Goal: Task Accomplishment & Management: Manage account settings

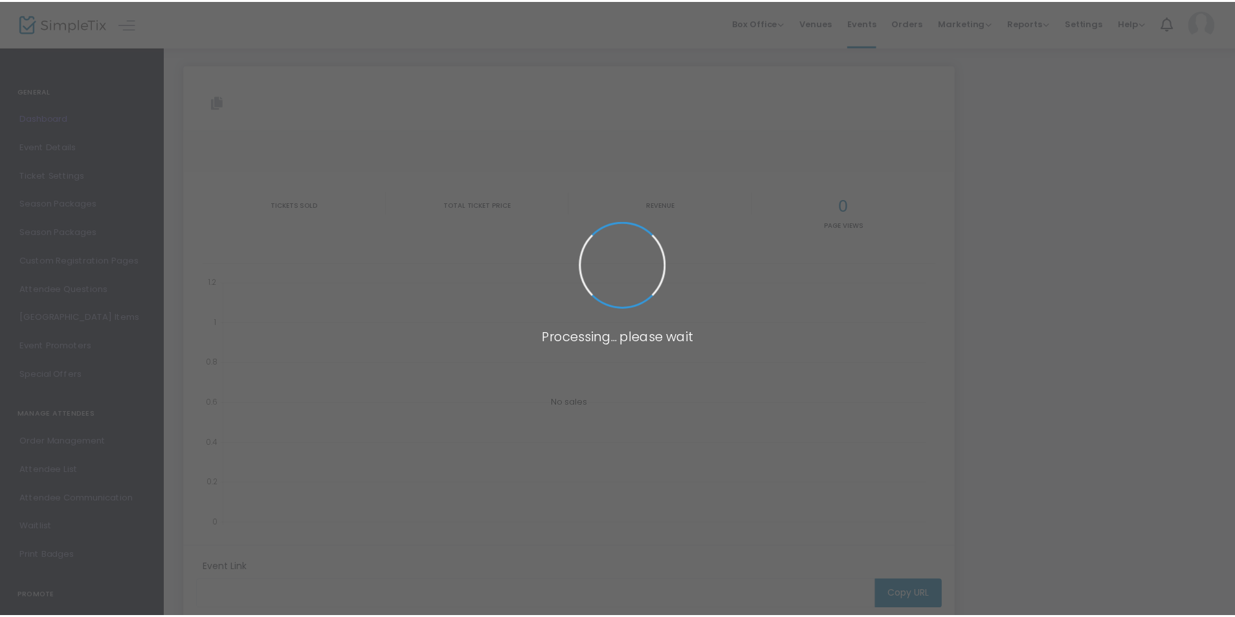
scroll to position [115, 0]
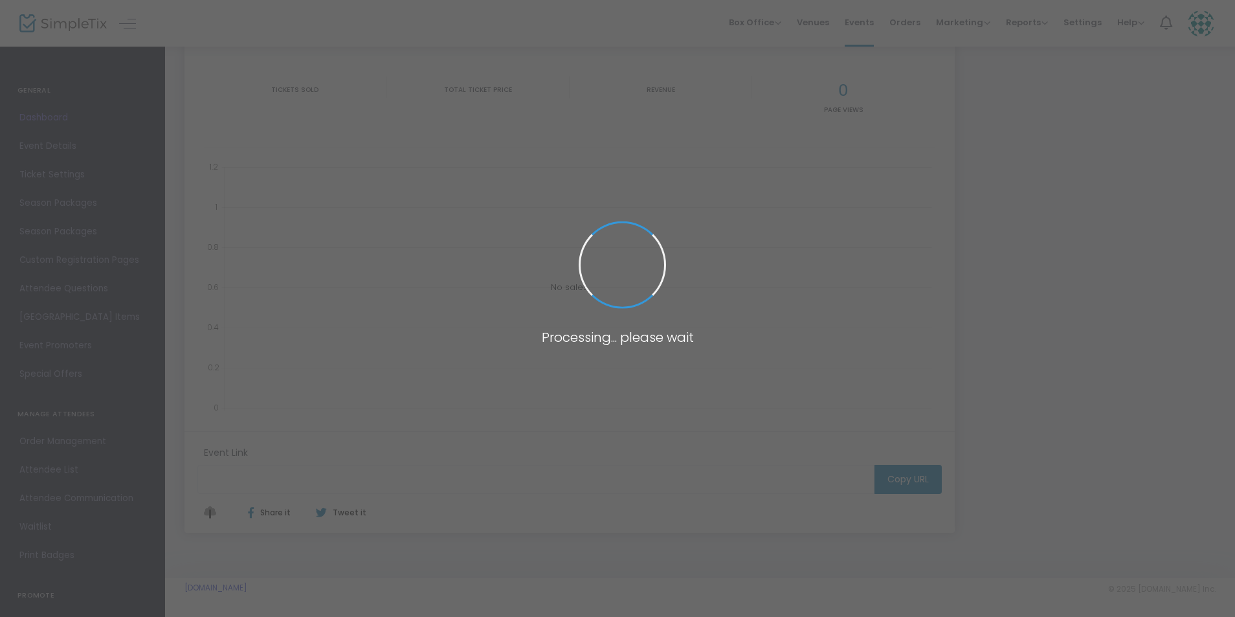
type input "[URL][DOMAIN_NAME]"
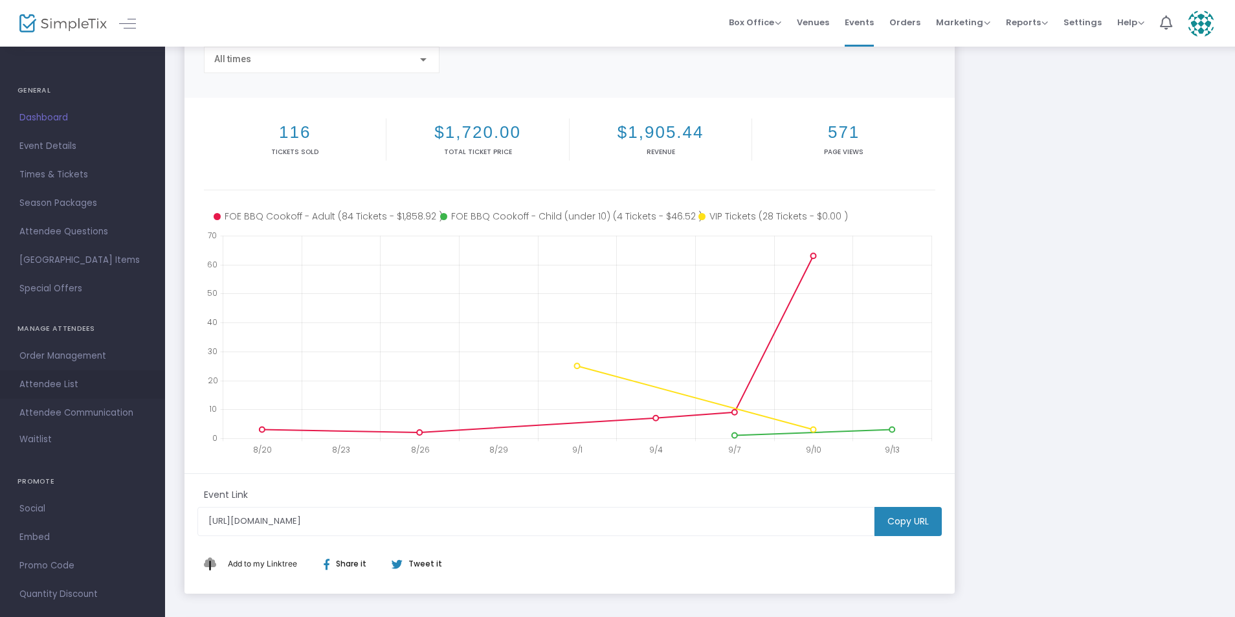
click at [71, 379] on span "Attendee List" at bounding box center [82, 384] width 126 height 17
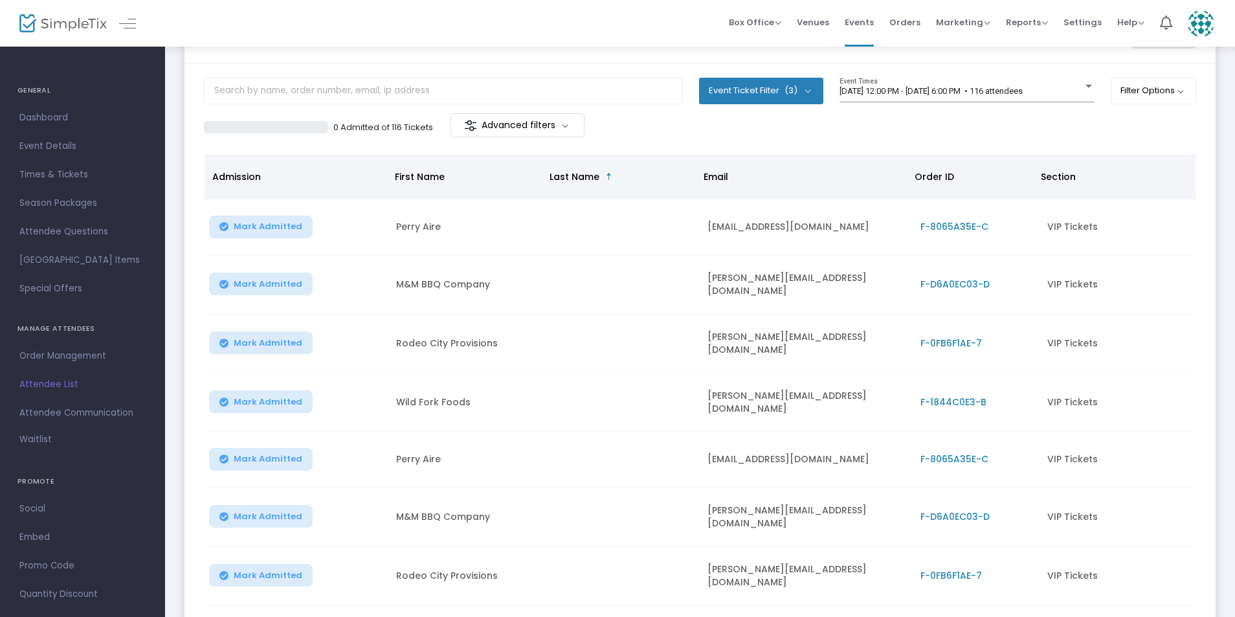
scroll to position [47, 0]
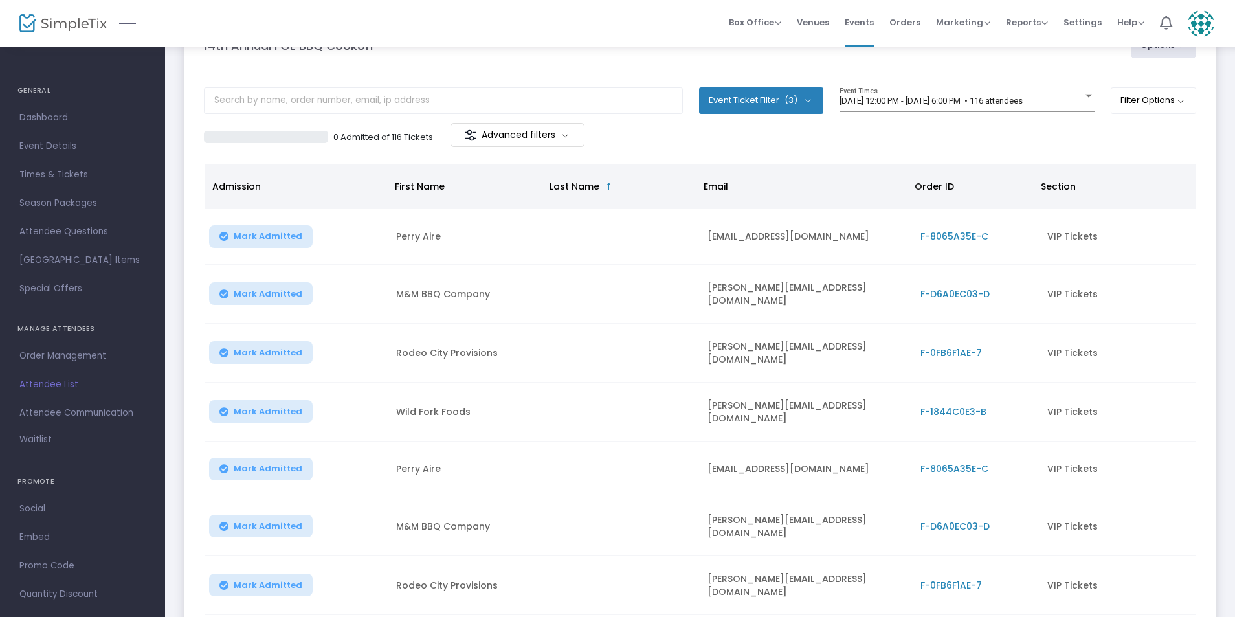
drag, startPoint x: 1242, startPoint y: 156, endPoint x: 565, endPoint y: 136, distance: 677.5
click at [565, 136] on m-button "Advanced filters" at bounding box center [518, 135] width 134 height 24
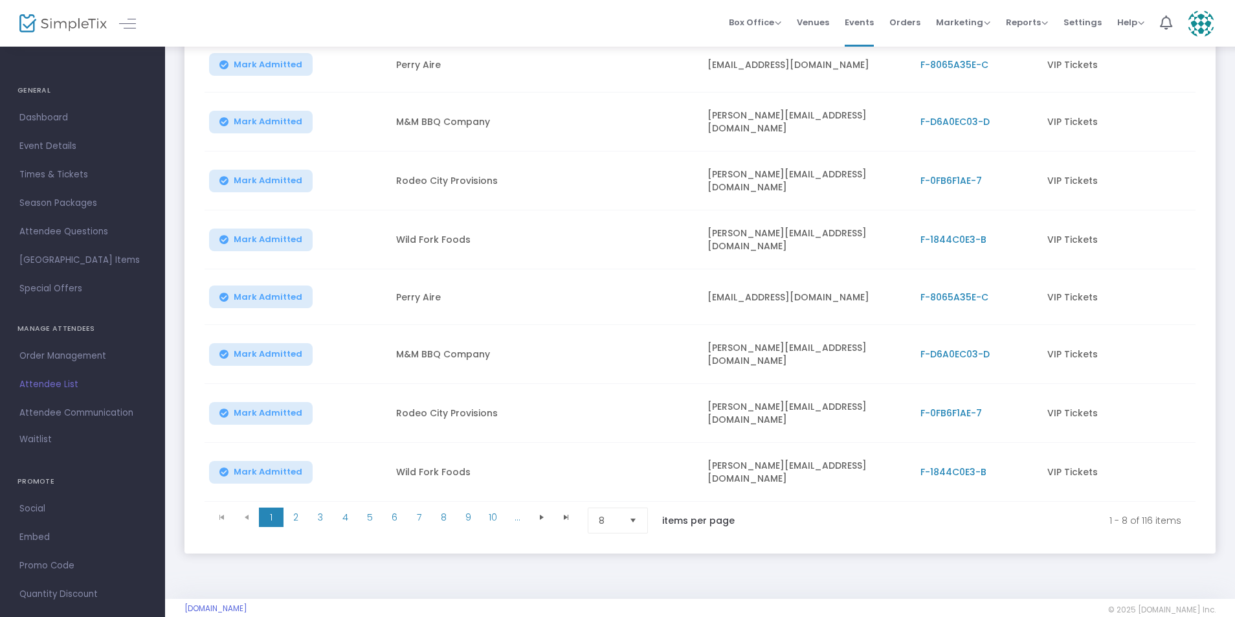
scroll to position [278, 0]
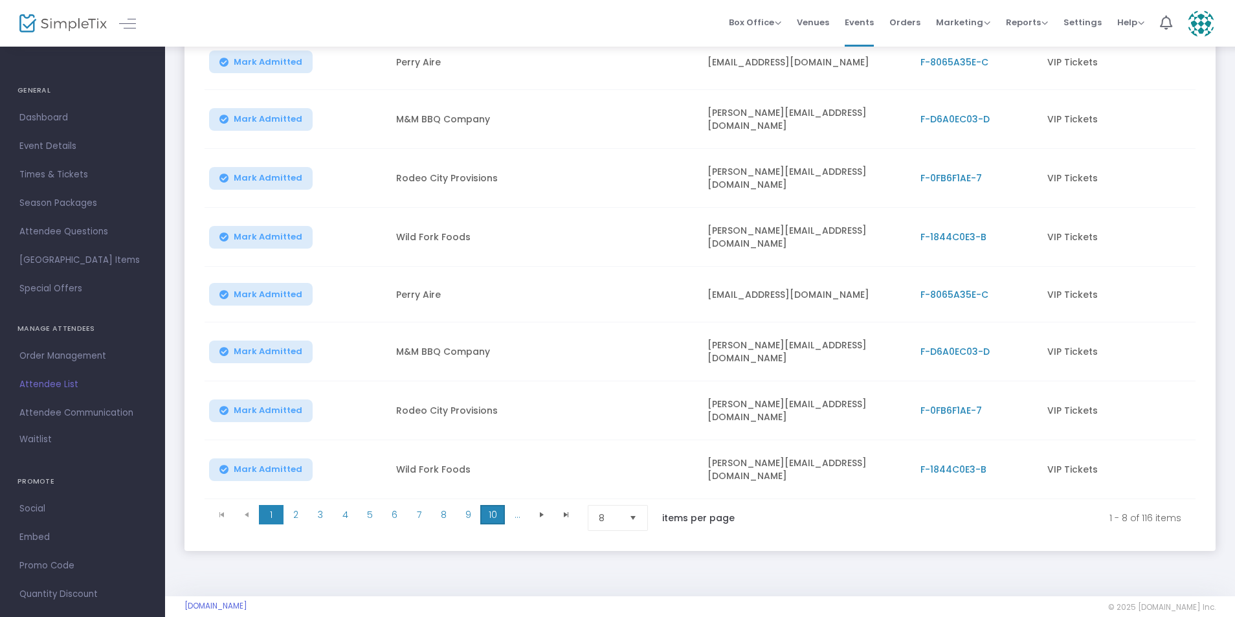
click at [484, 505] on span "10" at bounding box center [492, 514] width 25 height 19
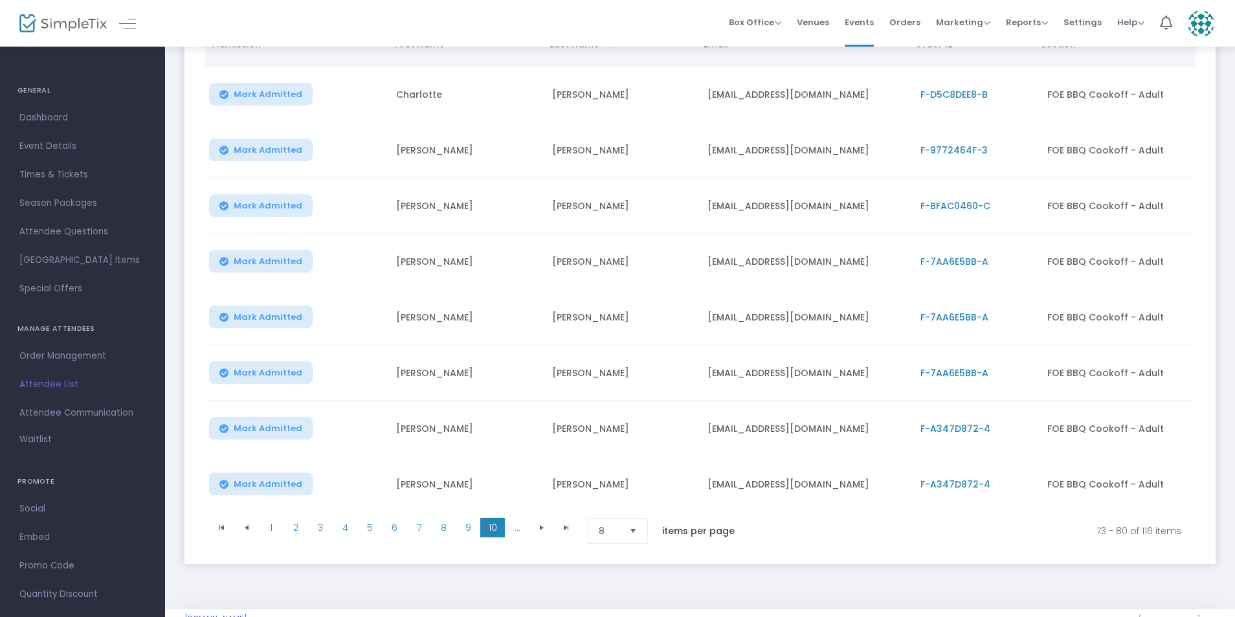
scroll to position [257, 0]
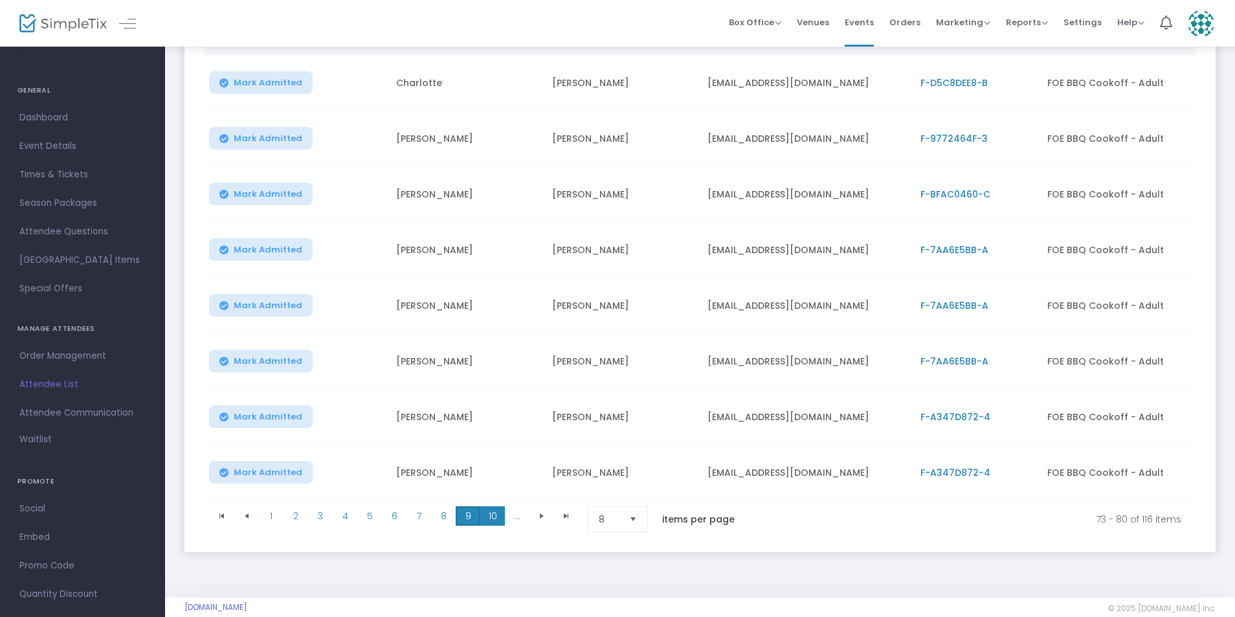
click at [468, 521] on span "9" at bounding box center [468, 515] width 25 height 19
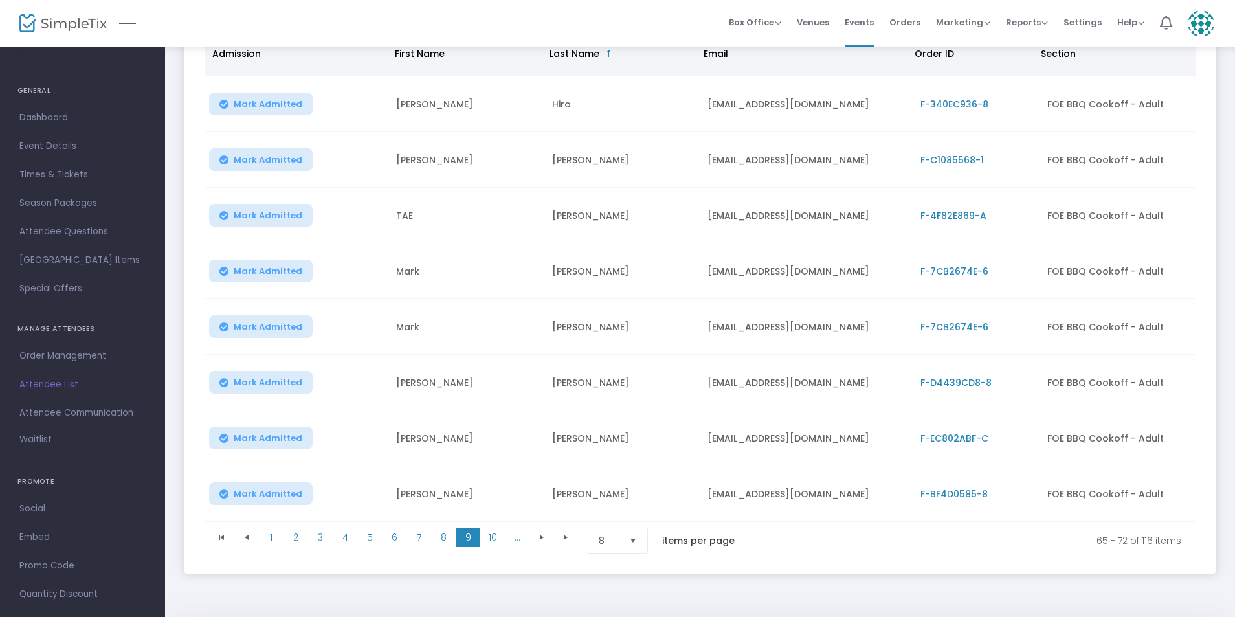
scroll to position [237, 0]
click at [438, 538] on span "8" at bounding box center [443, 535] width 25 height 19
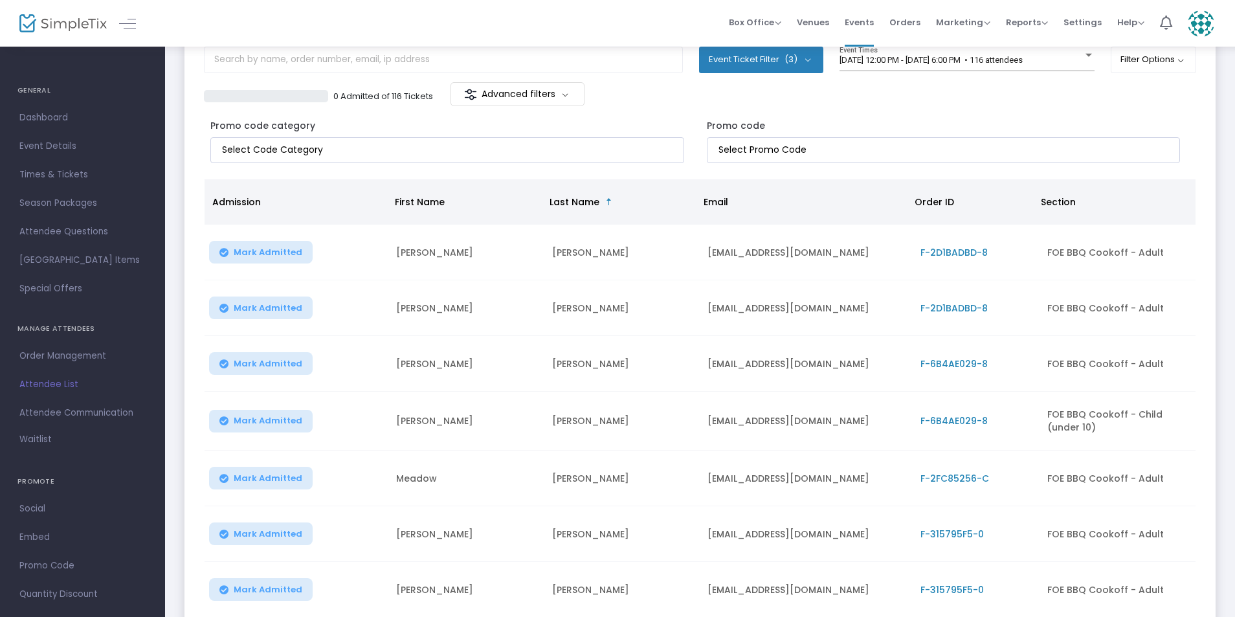
scroll to position [86, 0]
click at [452, 68] on input "text" at bounding box center [443, 61] width 479 height 27
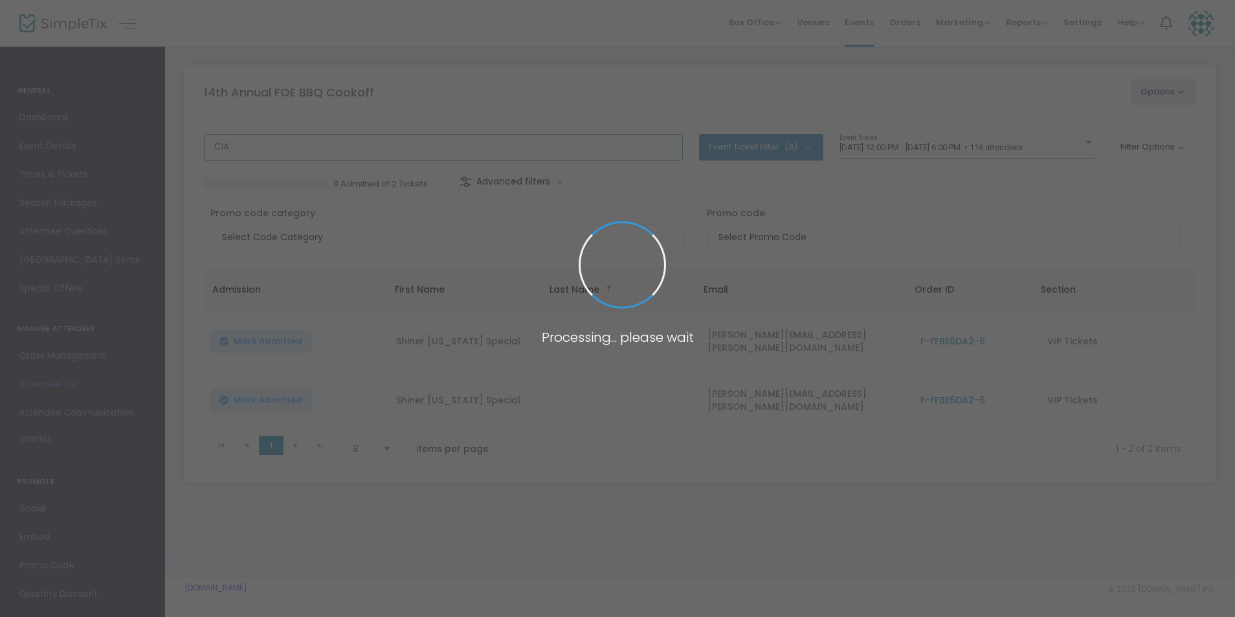
scroll to position [0, 0]
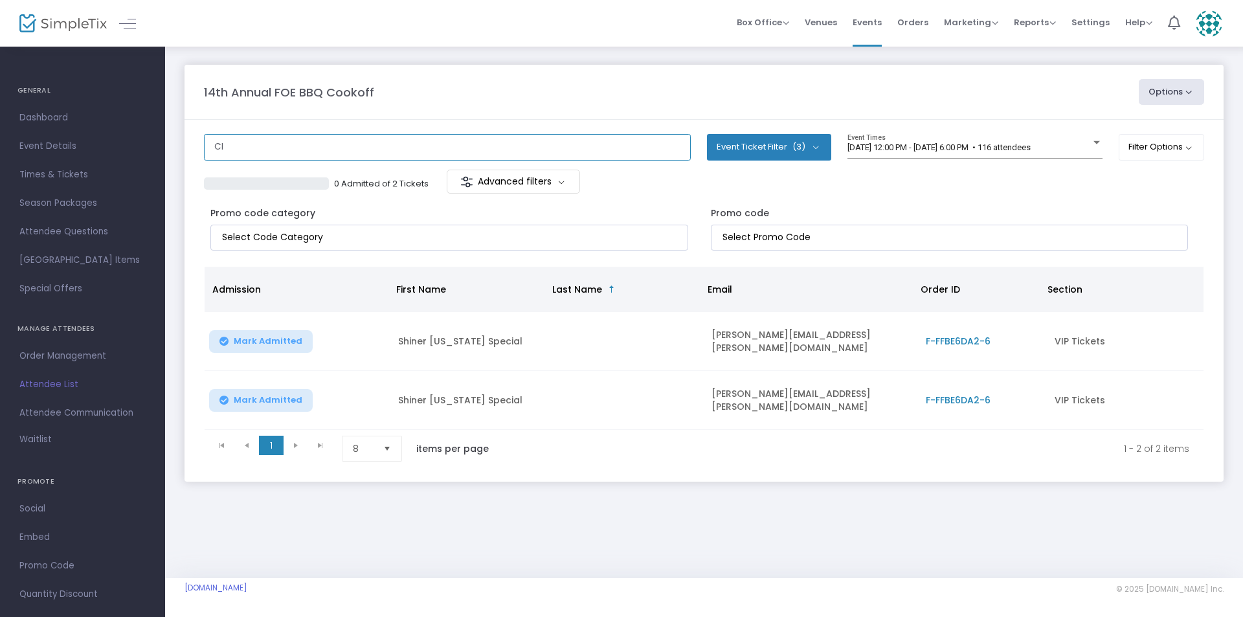
type input "C"
type input "BOND"
